Goal: Task Accomplishment & Management: Manage account settings

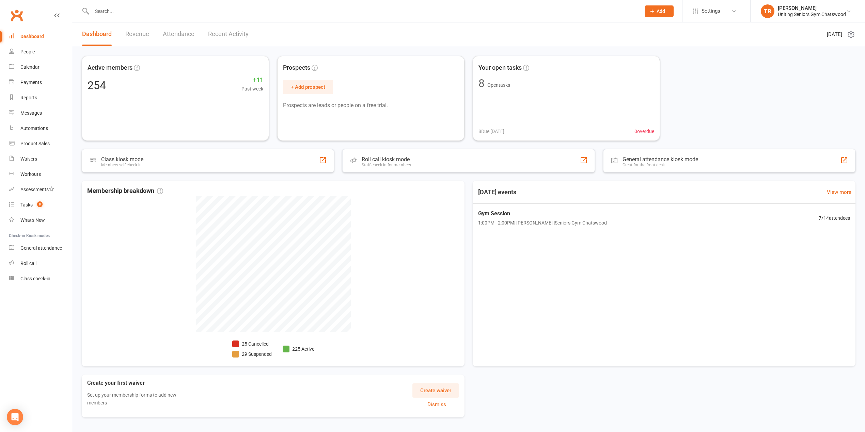
click at [113, 18] on div at bounding box center [359, 11] width 554 height 22
drag, startPoint x: 115, startPoint y: 11, endPoint x: 113, endPoint y: 0, distance: 11.1
click at [114, 7] on input "text" at bounding box center [363, 11] width 546 height 10
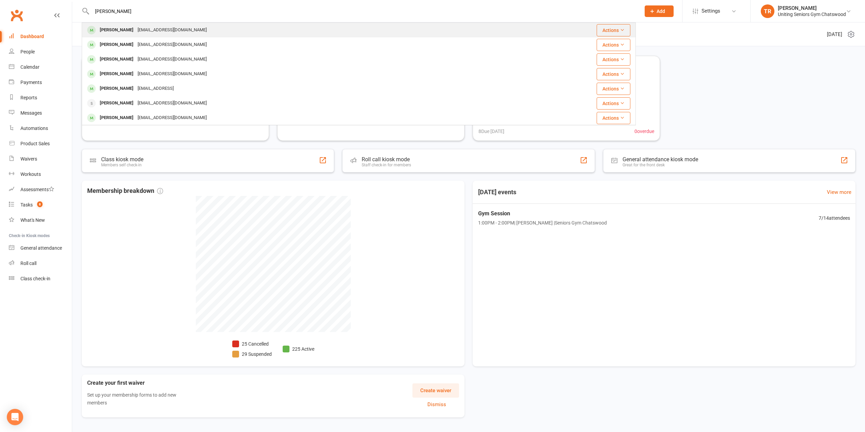
type input "[PERSON_NAME]"
click at [126, 36] on div "[PERSON_NAME] [EMAIL_ADDRESS][DOMAIN_NAME]" at bounding box center [294, 30] width 424 height 14
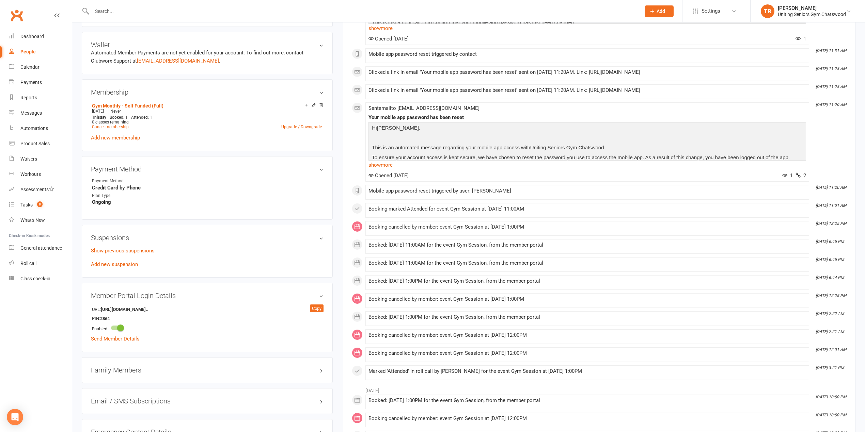
scroll to position [272, 0]
click at [122, 266] on link "Add new suspension" at bounding box center [114, 264] width 47 height 6
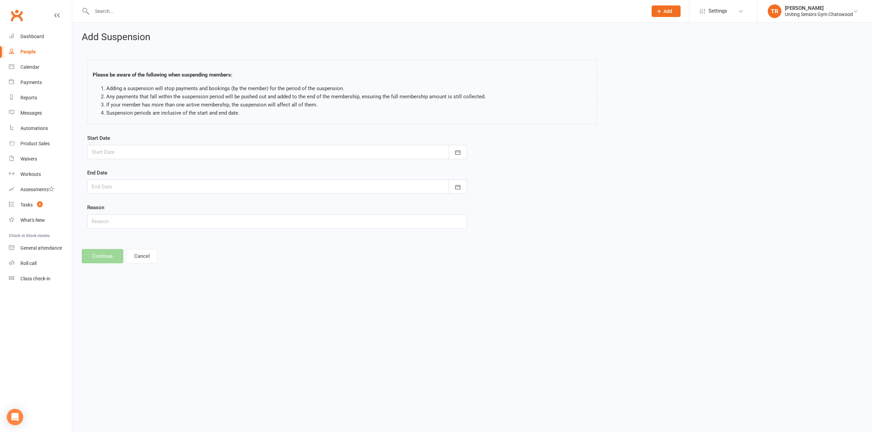
click at [271, 153] on div at bounding box center [277, 152] width 380 height 14
click at [128, 223] on span "15" at bounding box center [129, 221] width 5 height 5
type input "[DATE]"
click at [185, 194] on div at bounding box center [277, 187] width 380 height 14
click at [199, 204] on button "button" at bounding box center [206, 204] width 15 height 12
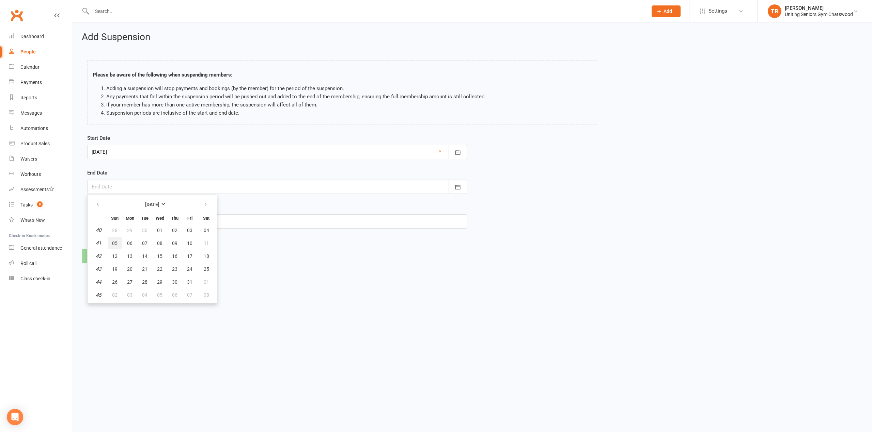
click at [119, 241] on button "05" at bounding box center [115, 243] width 14 height 12
type input "[DATE]"
click at [125, 223] on input "text" at bounding box center [277, 221] width 380 height 14
type input "Holiday"
click at [102, 253] on button "Continue" at bounding box center [103, 256] width 42 height 14
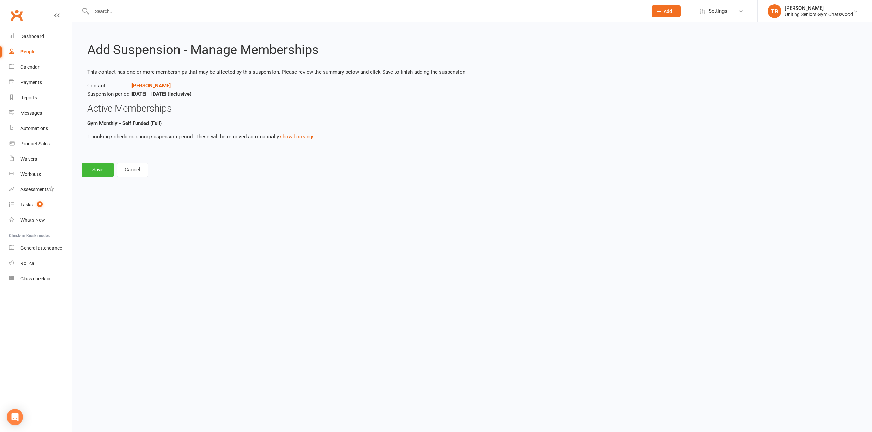
click at [109, 162] on div "Add Suspension - Manage Memberships This contact has one or more memberships th…" at bounding box center [471, 104] width 799 height 164
click at [107, 170] on button "Save" at bounding box center [98, 170] width 32 height 14
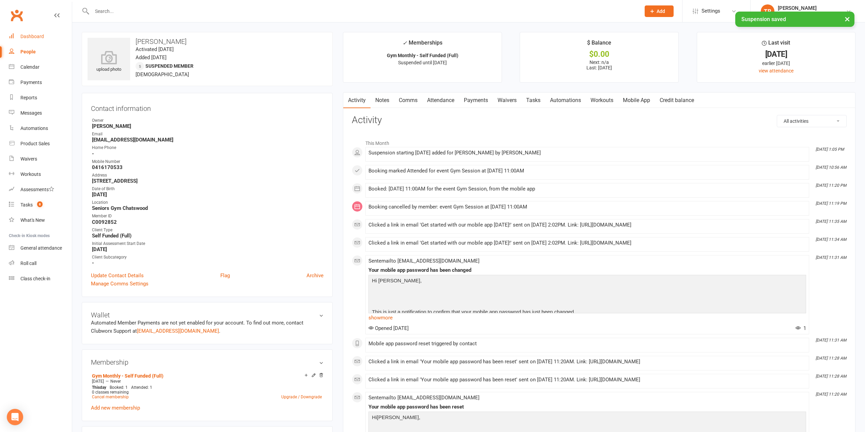
click at [26, 34] on div "Dashboard" at bounding box center [31, 36] width 23 height 5
